Goal: Task Accomplishment & Management: Complete application form

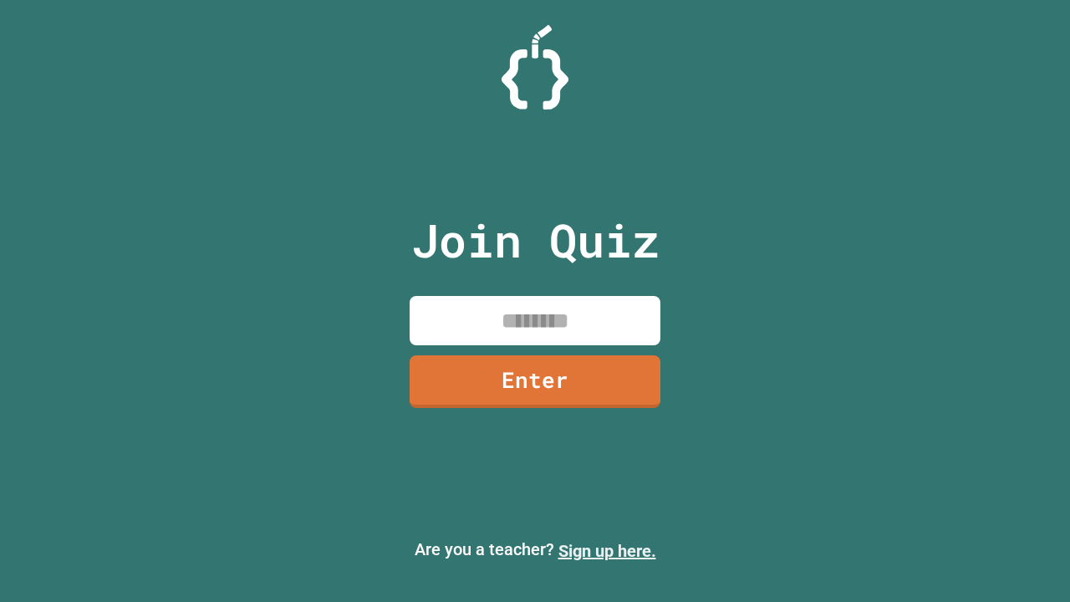
click at [607, 551] on link "Sign up here." at bounding box center [607, 551] width 98 height 20
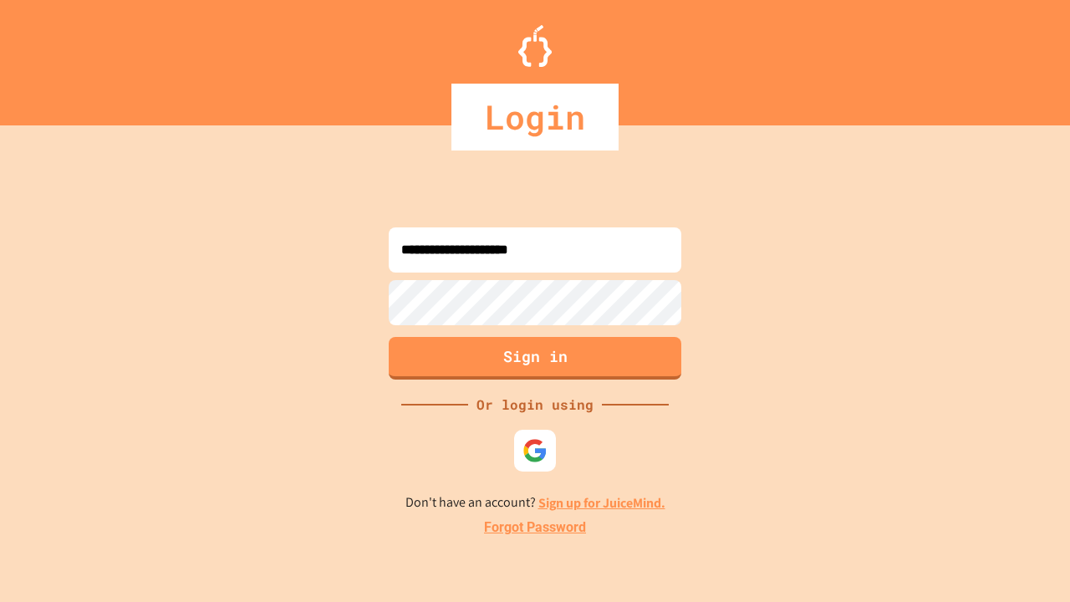
type input "**********"
